Goal: Information Seeking & Learning: Learn about a topic

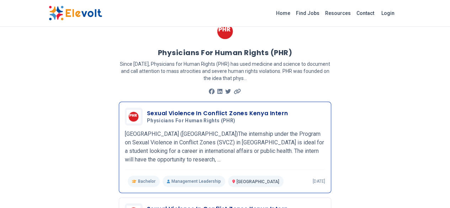
scroll to position [25, 0]
click at [217, 109] on h3 "Sexual Violence In Conflict Zones Kenya Intern" at bounding box center [217, 113] width 141 height 9
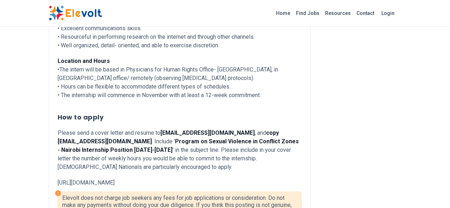
scroll to position [326, 0]
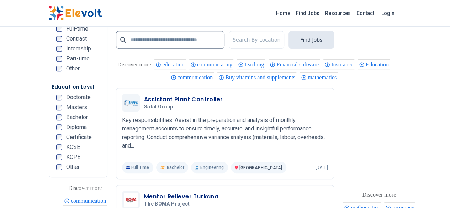
scroll to position [1698, 0]
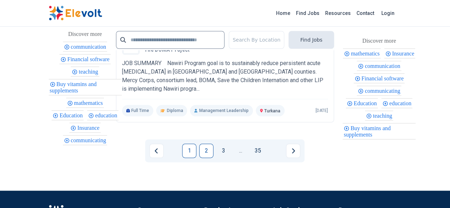
click at [206, 144] on link "2" at bounding box center [206, 151] width 14 height 14
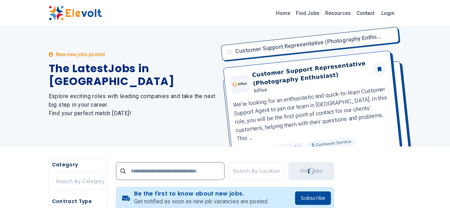
scroll to position [0, 0]
